Goal: Task Accomplishment & Management: Manage account settings

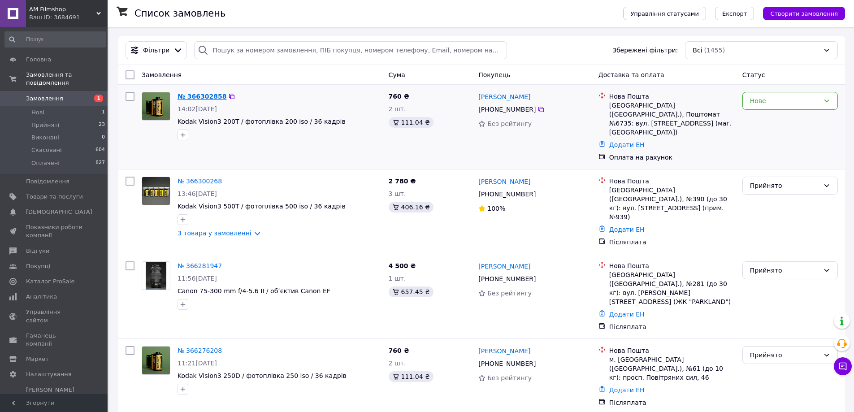
click at [201, 99] on link "№ 366302858" at bounding box center [201, 96] width 49 height 7
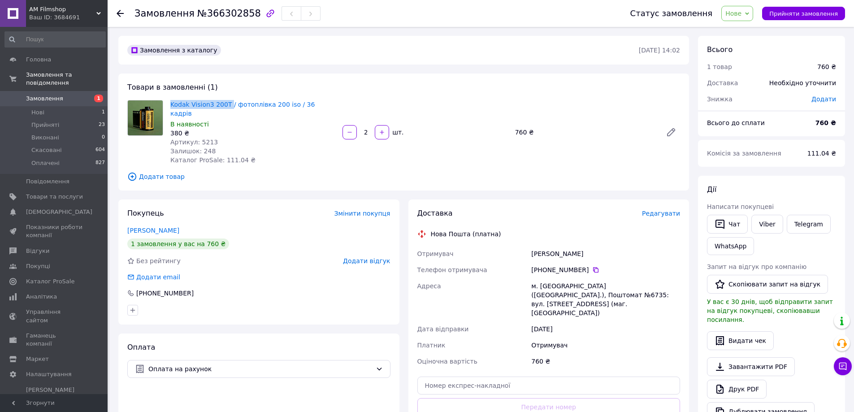
drag, startPoint x: 168, startPoint y: 100, endPoint x: 225, endPoint y: 99, distance: 57.4
click at [225, 99] on div "Kodak Vision3 200T / фотоплівка 200 iso / 36 кадрів В наявності 380 ₴ Артикул: …" at bounding box center [253, 132] width 172 height 68
copy link "Kodak Vision3 200T"
click at [808, 223] on link "Telegram" at bounding box center [809, 224] width 44 height 19
click at [743, 8] on span "Нове" at bounding box center [737, 13] width 32 height 15
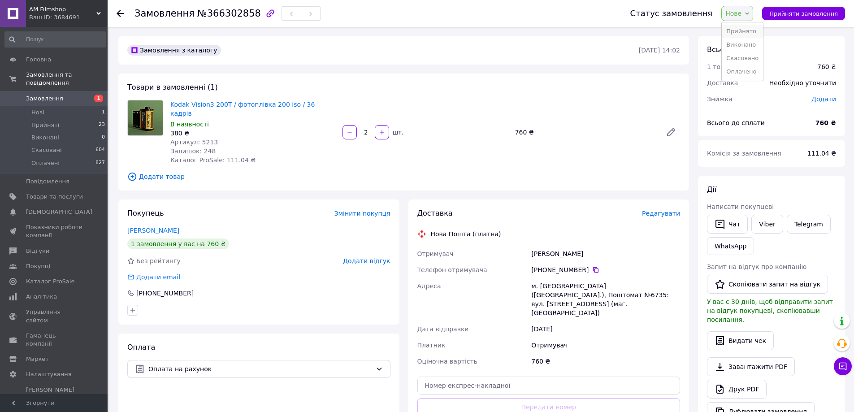
click at [748, 35] on li "Прийнято" at bounding box center [742, 31] width 41 height 13
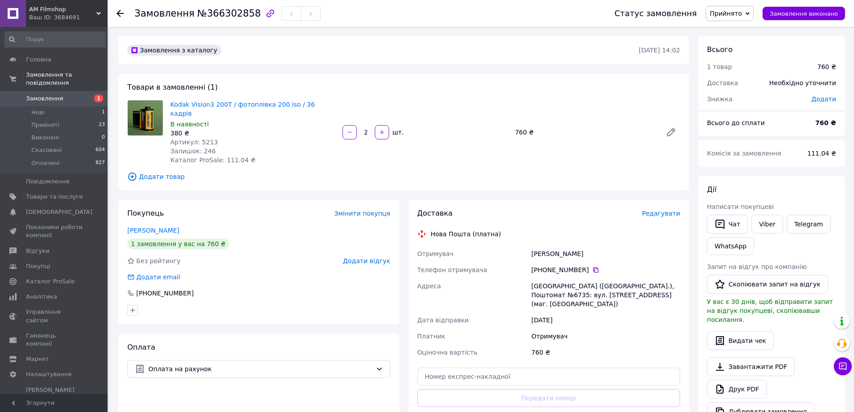
click at [117, 10] on icon at bounding box center [120, 13] width 7 height 7
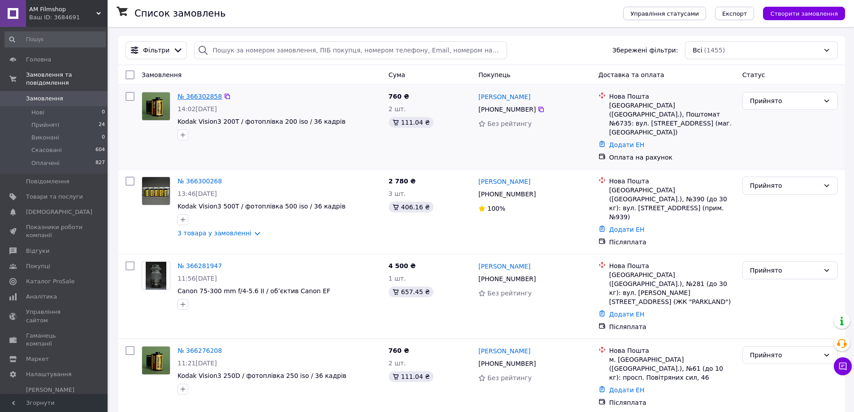
click at [201, 95] on link "№ 366302858" at bounding box center [199, 96] width 44 height 7
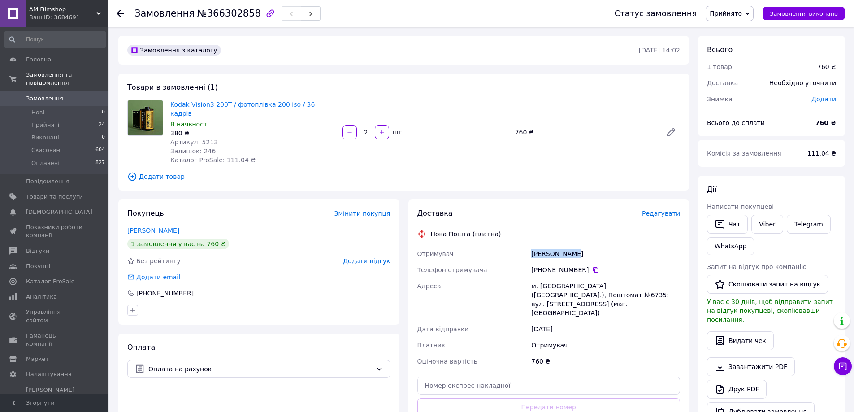
drag, startPoint x: 532, startPoint y: 245, endPoint x: 576, endPoint y: 248, distance: 44.5
click at [576, 248] on div "[PERSON_NAME]" at bounding box center [605, 254] width 152 height 16
copy div "[PERSON_NAME]"
drag, startPoint x: 537, startPoint y: 260, endPoint x: 586, endPoint y: 257, distance: 49.4
click at [586, 265] on div "[PHONE_NUMBER]" at bounding box center [605, 269] width 149 height 9
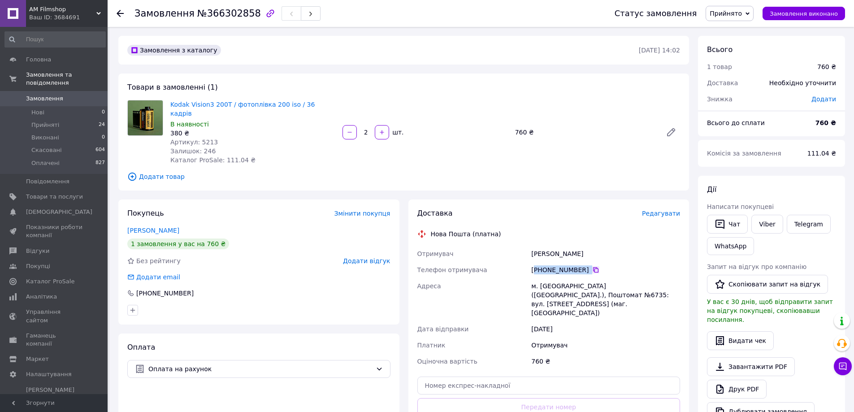
copy div "380 68 518 11 88"
click at [544, 278] on div "м. [GEOGRAPHIC_DATA] ([GEOGRAPHIC_DATA].), Поштомат №6735: вул. [STREET_ADDRESS…" at bounding box center [605, 299] width 152 height 43
copy div "Київ"
click at [642, 278] on div "м. [GEOGRAPHIC_DATA] ([GEOGRAPHIC_DATA].), Поштомат №6735: вул. [STREET_ADDRESS…" at bounding box center [605, 299] width 152 height 43
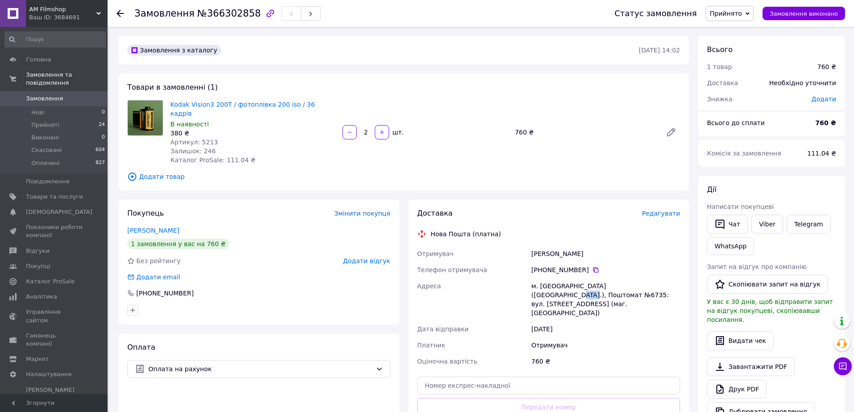
click at [642, 278] on div "м. [GEOGRAPHIC_DATA] ([GEOGRAPHIC_DATA].), Поштомат №6735: вул. [STREET_ADDRESS…" at bounding box center [605, 299] width 152 height 43
copy div "6735"
click at [623, 321] on div "[DATE]" at bounding box center [605, 329] width 152 height 16
